Goal: Information Seeking & Learning: Learn about a topic

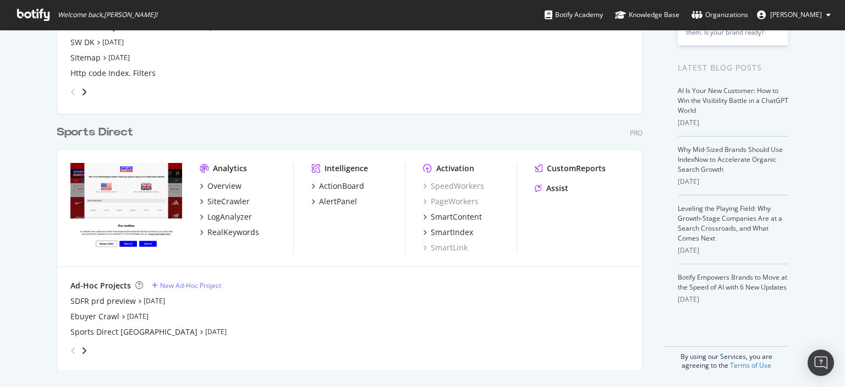
scroll to position [217, 0]
click at [81, 349] on icon "angle-right" at bounding box center [83, 349] width 5 height 9
click at [70, 349] on icon "angle-left" at bounding box center [72, 349] width 5 height 9
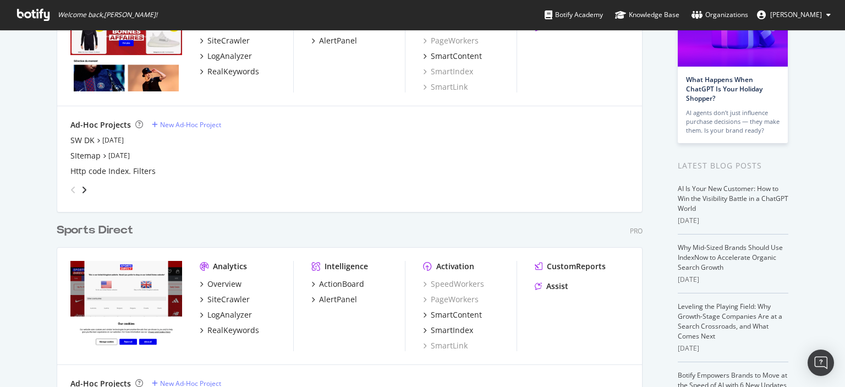
scroll to position [0, 0]
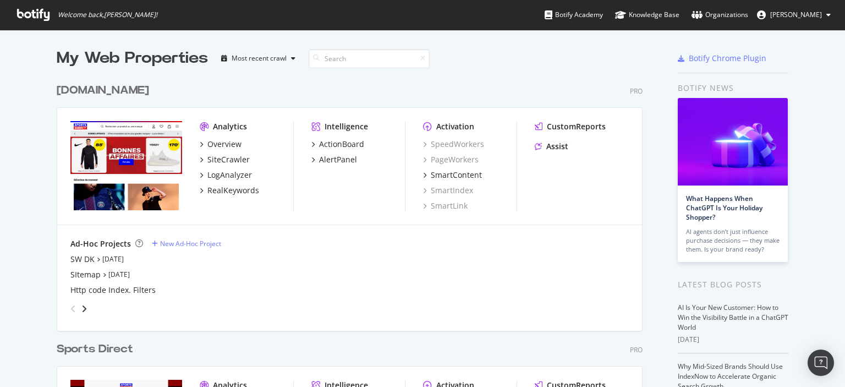
click at [134, 93] on div "[DOMAIN_NAME]" at bounding box center [103, 90] width 92 height 16
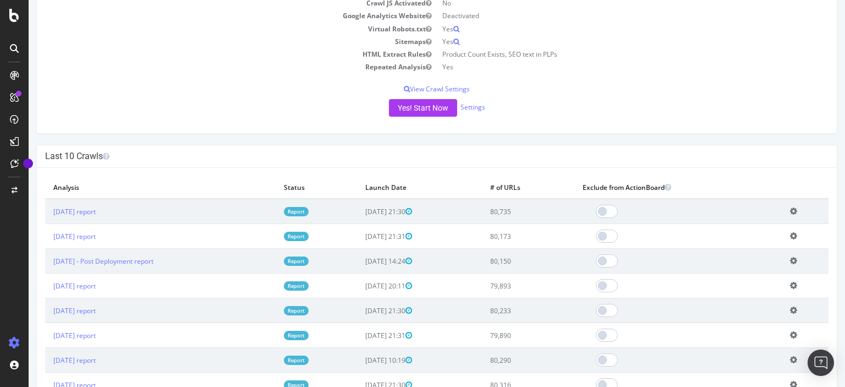
scroll to position [220, 0]
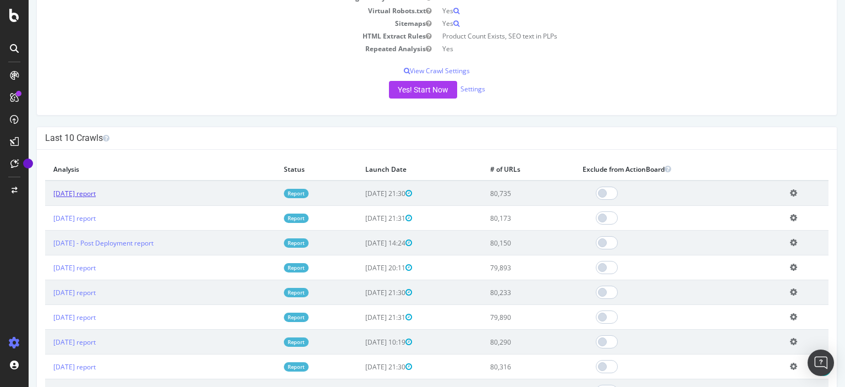
click at [96, 191] on link "[DATE] report" at bounding box center [74, 193] width 42 height 9
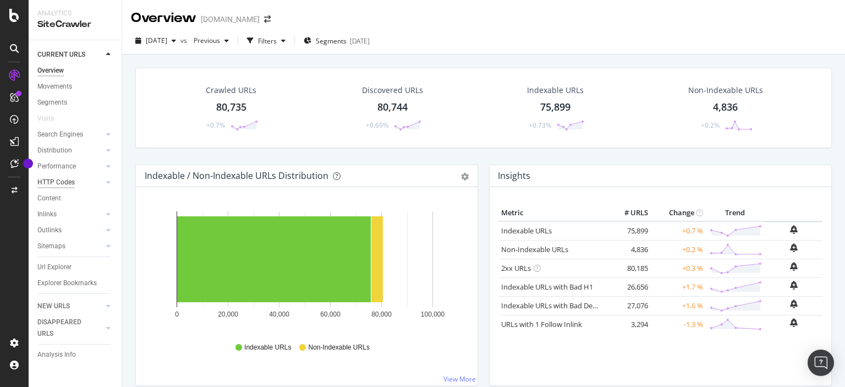
click at [59, 179] on div "HTTP Codes" at bounding box center [55, 183] width 37 height 12
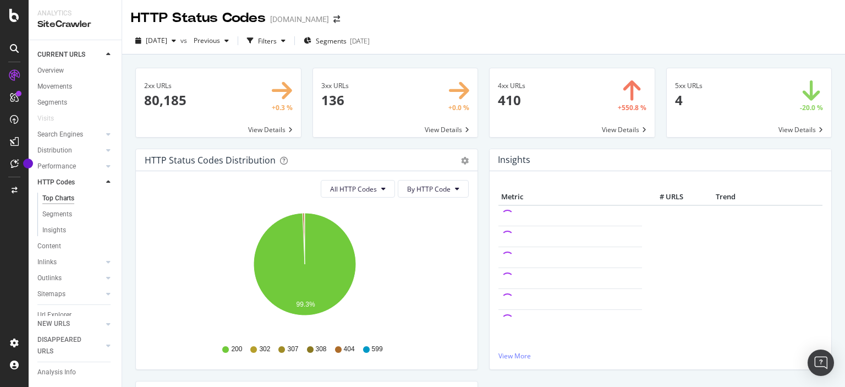
click at [617, 125] on span at bounding box center [571, 102] width 165 height 69
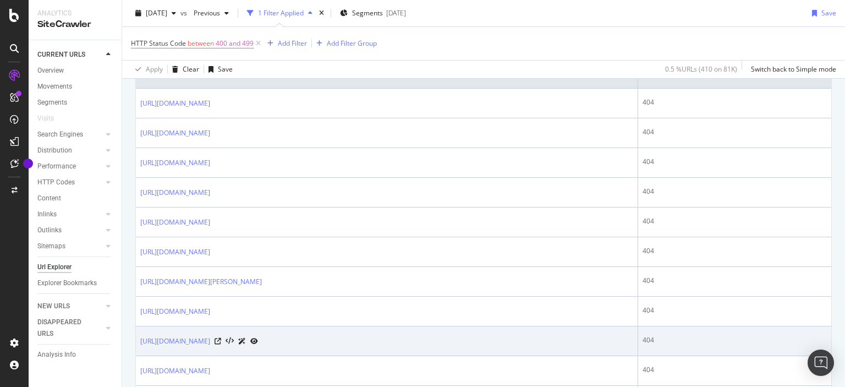
scroll to position [110, 0]
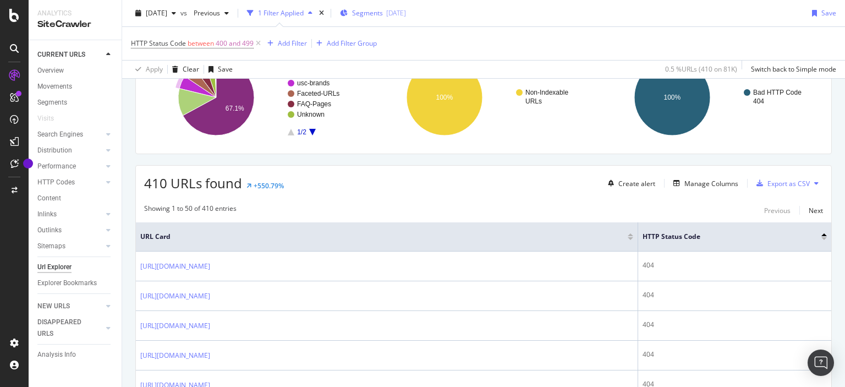
click at [383, 15] on span "Segments" at bounding box center [367, 12] width 31 height 9
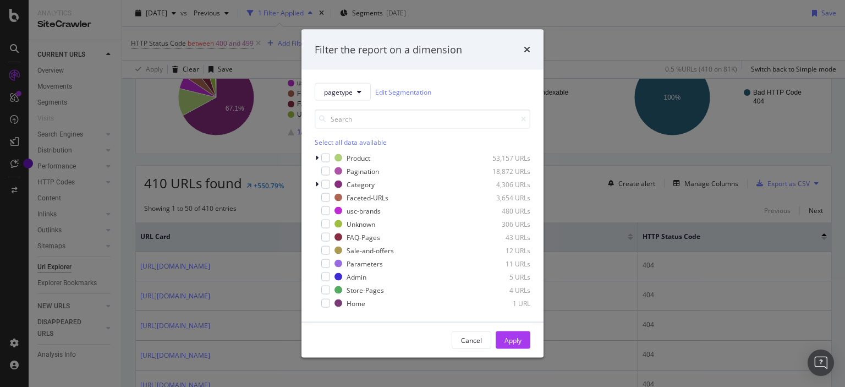
click at [329, 145] on div "Select all data available" at bounding box center [423, 141] width 216 height 9
click at [327, 156] on icon "modal" at bounding box center [325, 157] width 5 height 5
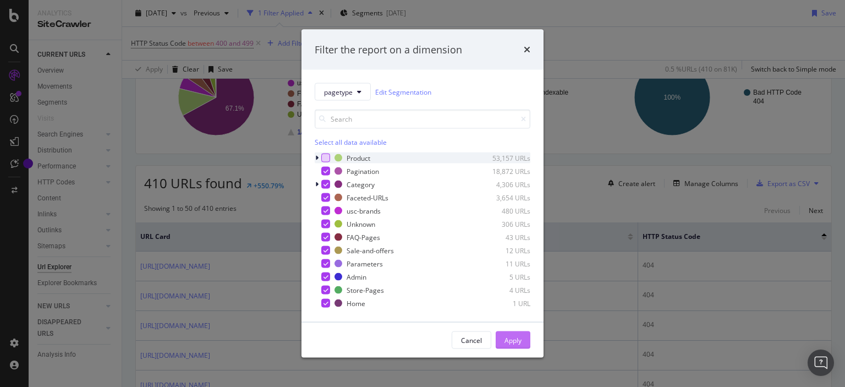
click at [513, 340] on div "Apply" at bounding box center [512, 339] width 17 height 9
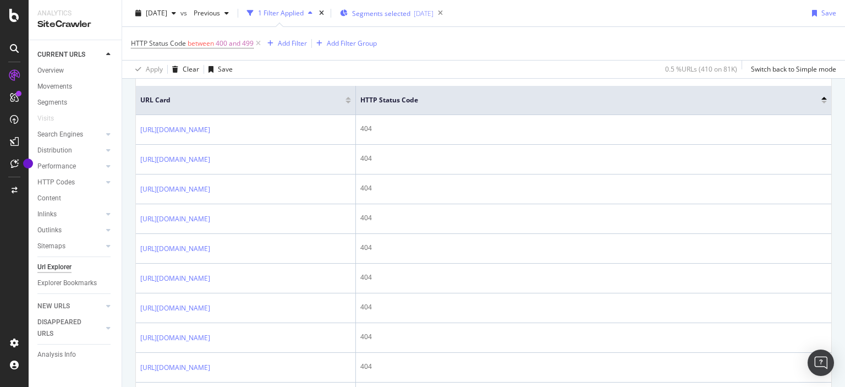
scroll to position [91, 0]
